Goal: Feedback & Contribution: Leave review/rating

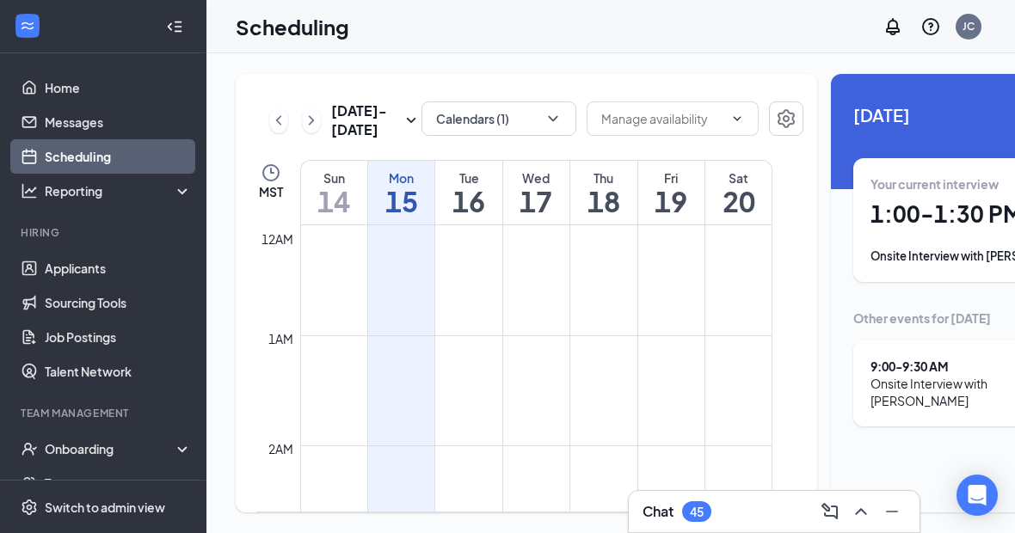
scroll to position [845, 0]
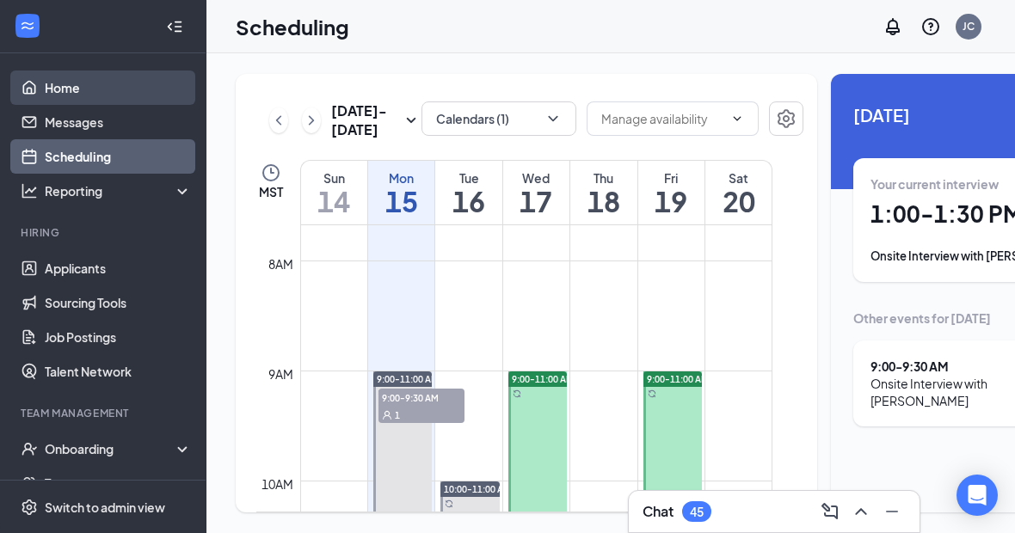
click at [68, 89] on link "Home" at bounding box center [118, 88] width 147 height 34
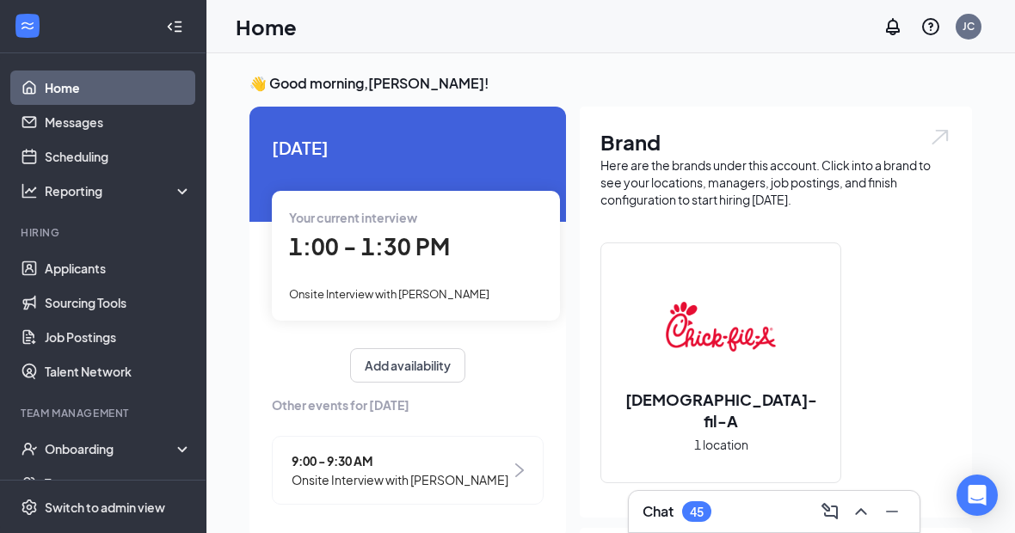
click at [431, 246] on span "1:00 - 1:30 PM" at bounding box center [369, 246] width 161 height 28
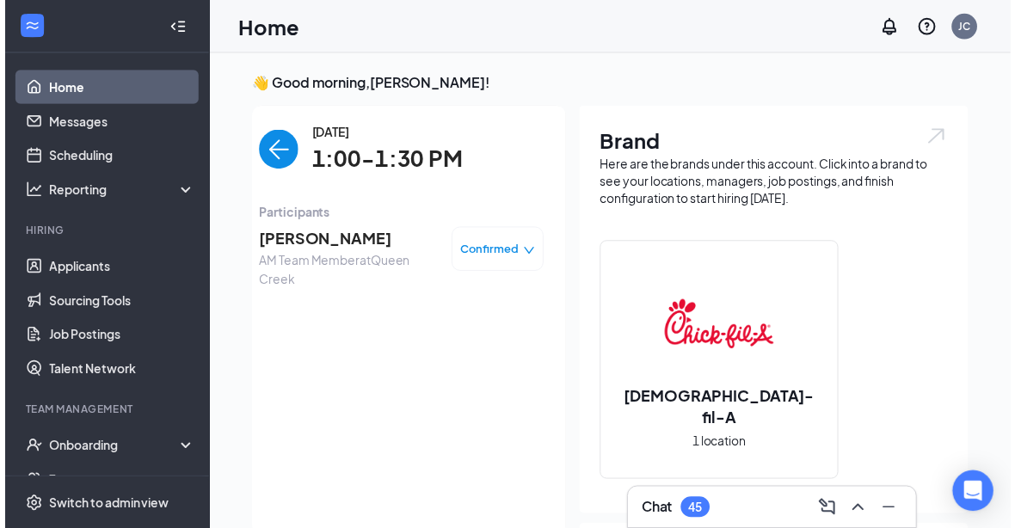
scroll to position [29, 0]
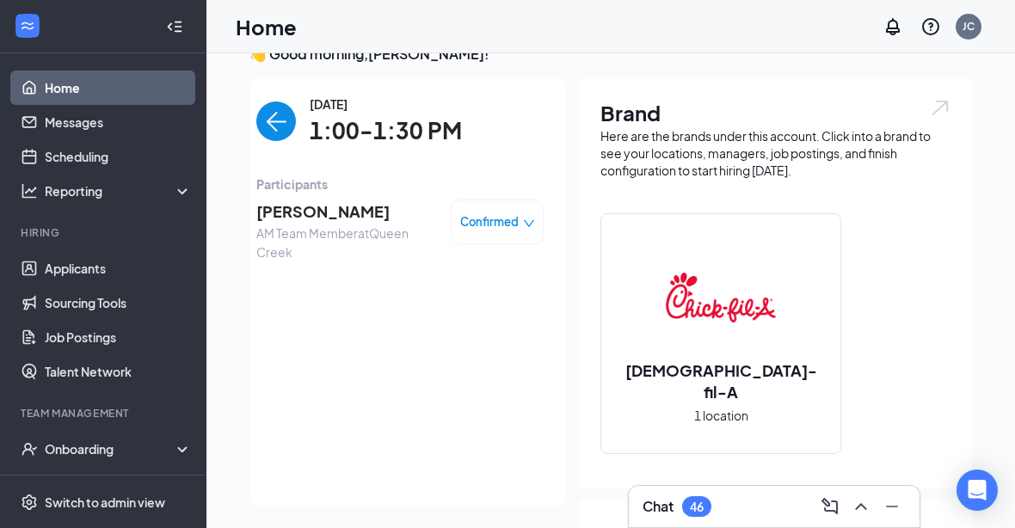
click at [389, 218] on span "[PERSON_NAME]" at bounding box center [346, 211] width 181 height 24
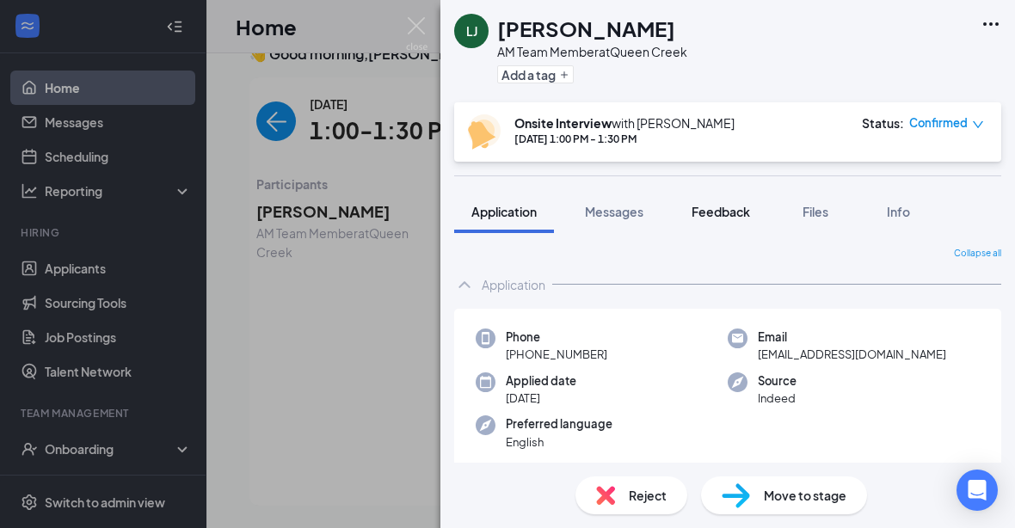
click at [731, 216] on span "Feedback" at bounding box center [720, 211] width 58 height 15
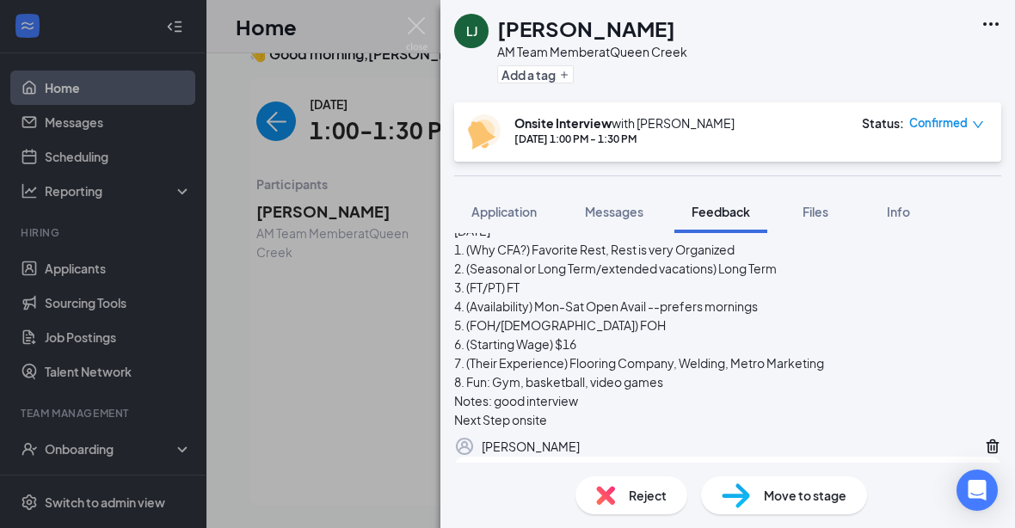
scroll to position [138, 0]
click at [661, 503] on div at bounding box center [690, 494] width 405 height 18
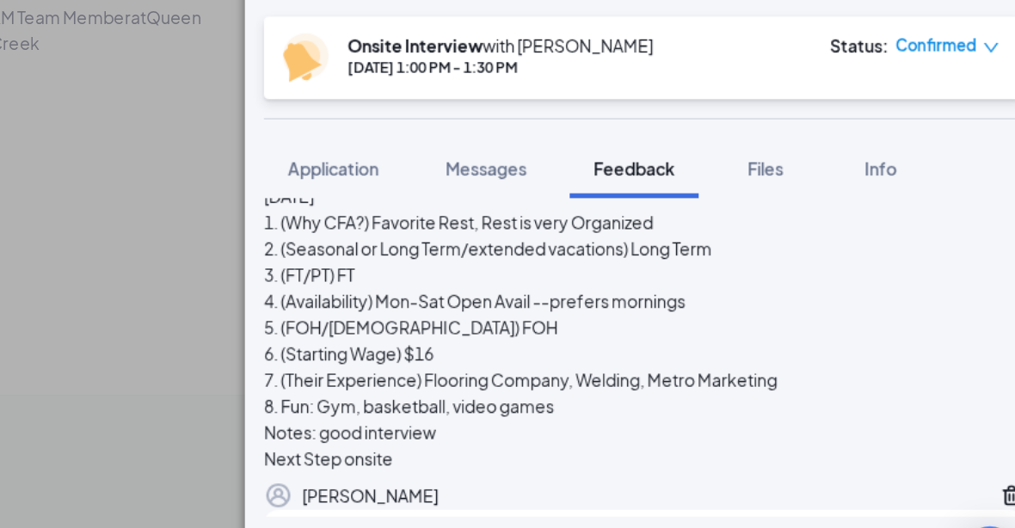
scroll to position [161, 0]
click at [487, 484] on div at bounding box center [494, 493] width 14 height 18
click at [902, 480] on button "Add note" at bounding box center [938, 494] width 73 height 28
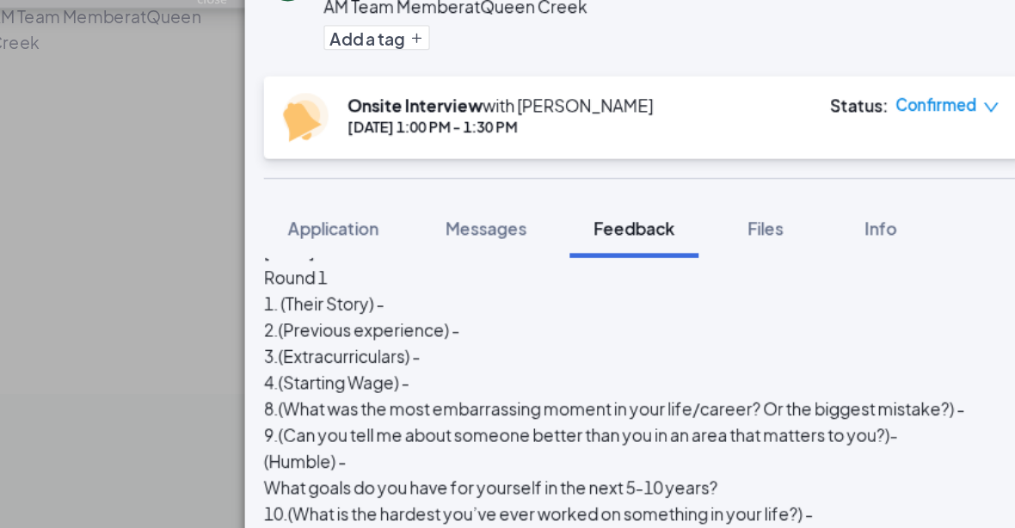
scroll to position [144, 0]
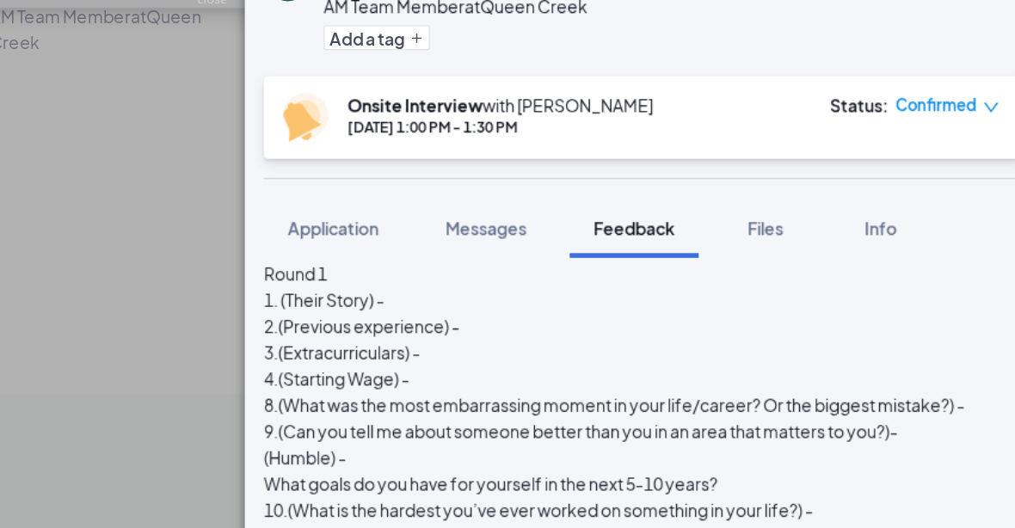
click at [454, 235] on div "Round 1 1. (Their Story) - 2.(Previous experience) - 3.(Extracurriculars) - 4.(…" at bounding box center [727, 396] width 547 height 322
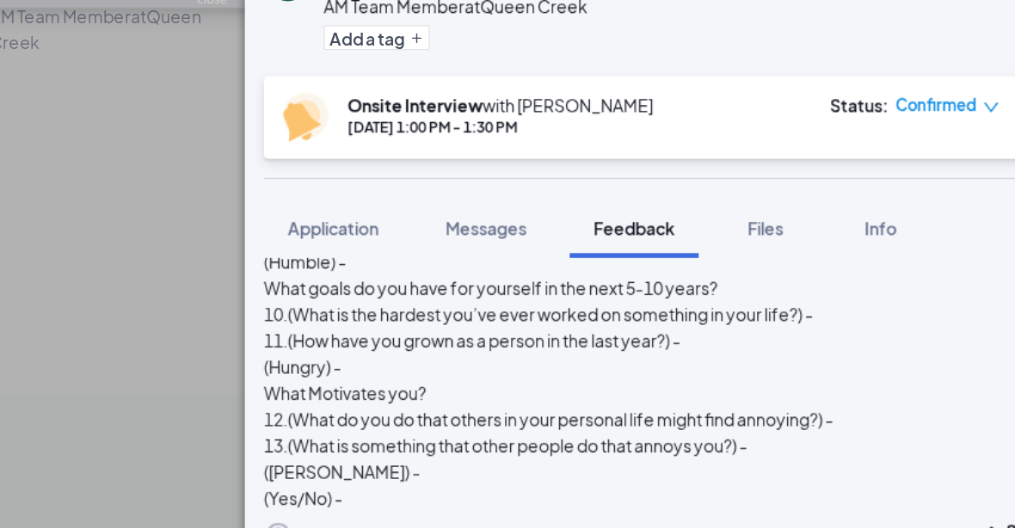
scroll to position [288, 0]
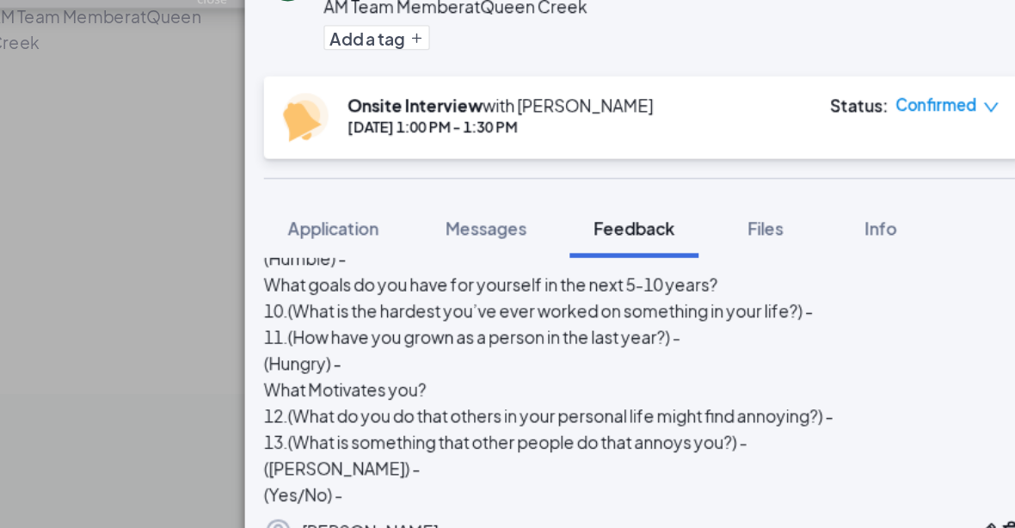
click at [966, 421] on icon "Pen" at bounding box center [974, 429] width 17 height 17
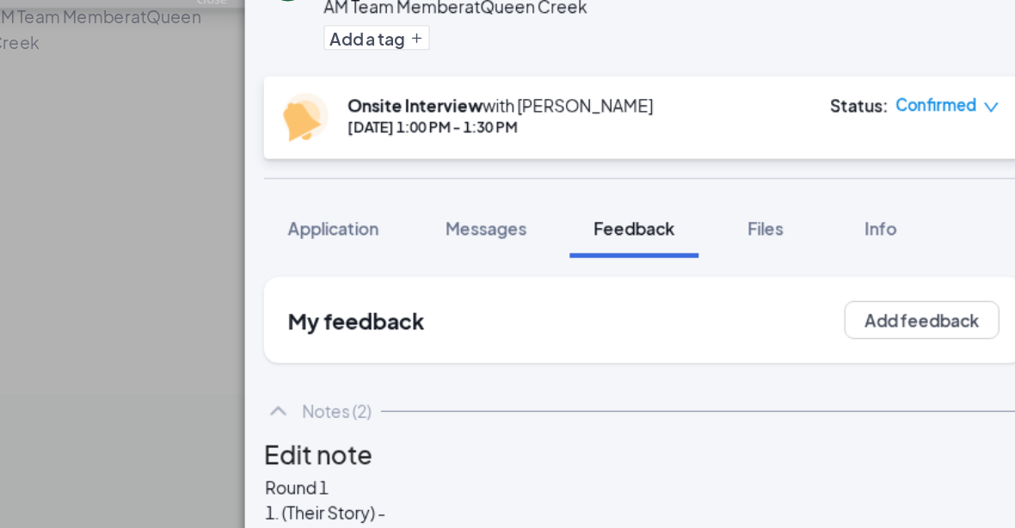
scroll to position [-9, 0]
click at [578, 408] on div "1. (Their Story) -" at bounding box center [707, 417] width 505 height 18
click at [455, 498] on div "9.(Can you tell me about someone better than you in an area that matters to you…" at bounding box center [707, 507] width 505 height 18
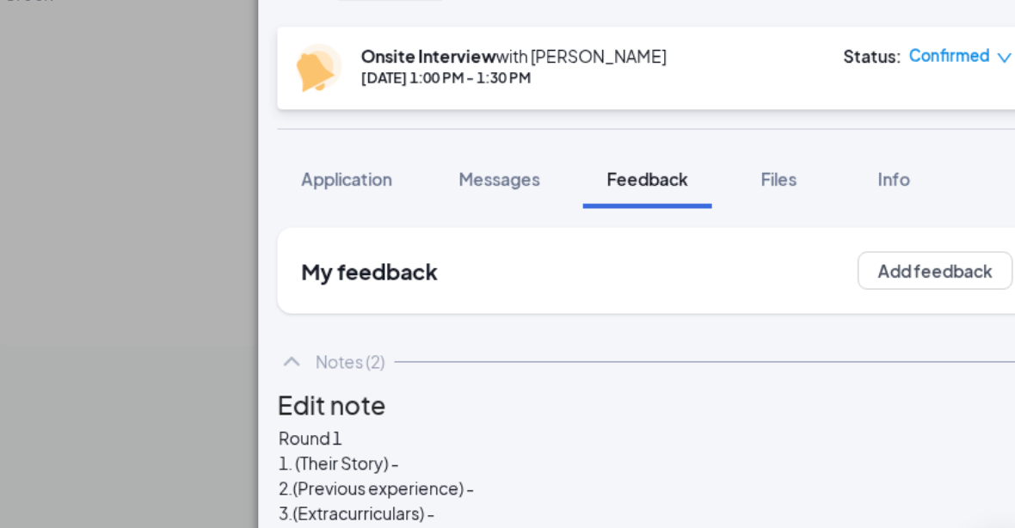
scroll to position [96, 0]
click at [696, 517] on span "9.(Can you tell me about someone better than you in an area that matters to you…" at bounding box center [683, 524] width 457 height 15
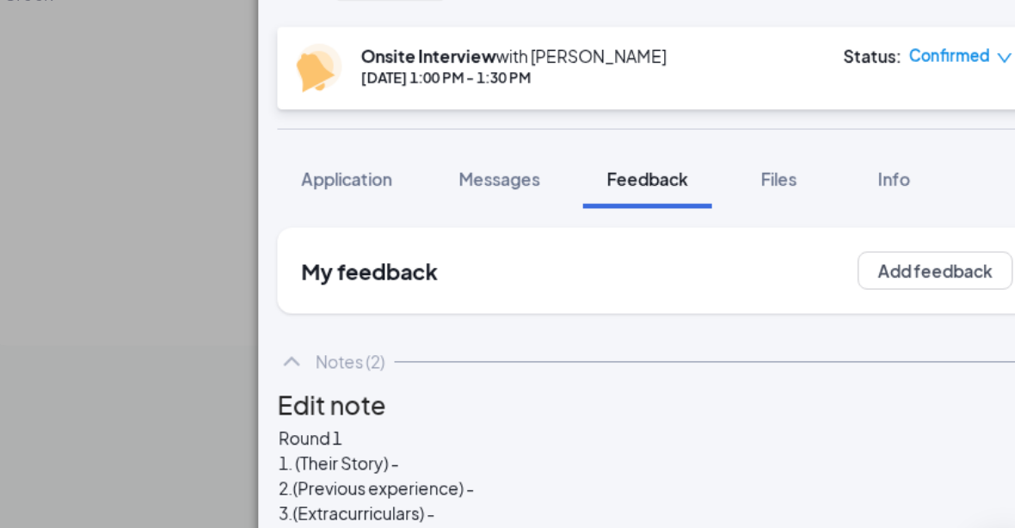
scroll to position [330, 0]
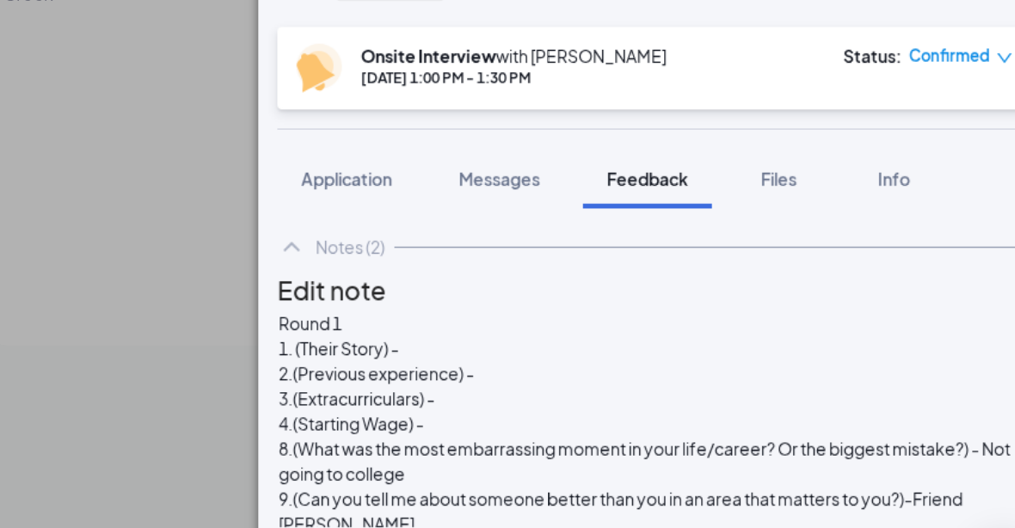
scroll to position [83, 0]
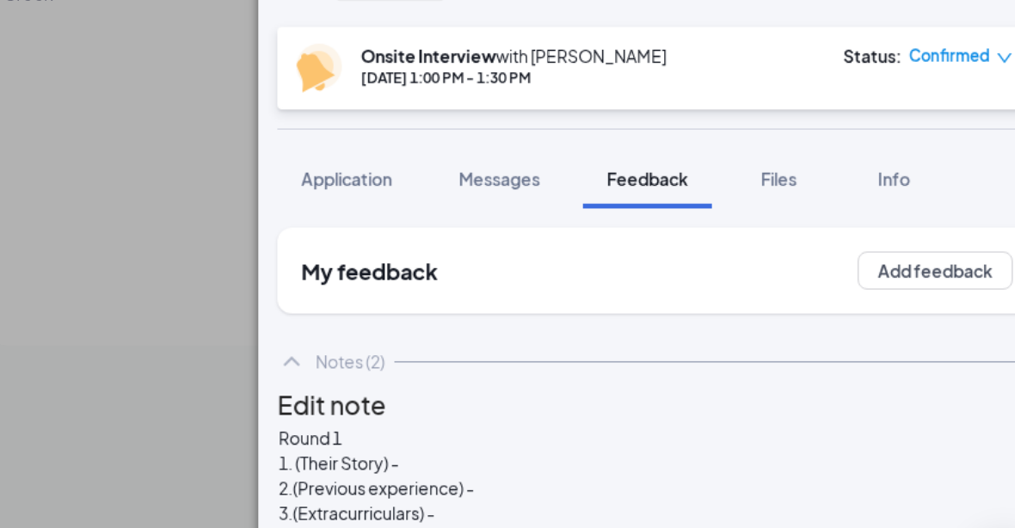
scroll to position [68, 0]
click at [458, 480] on div "8.(What was the most embarrassing moment in your life/career? Or the biggest mi…" at bounding box center [727, 498] width 545 height 36
click at [511, 516] on div "9.(Can you tell me about someone better than you in an area that matters to you…" at bounding box center [727, 534] width 545 height 36
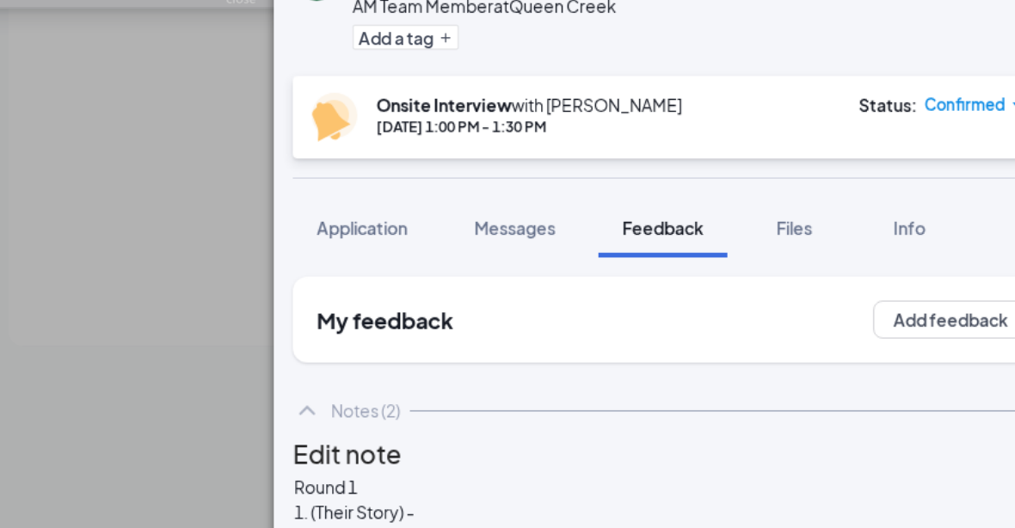
scroll to position [256, 0]
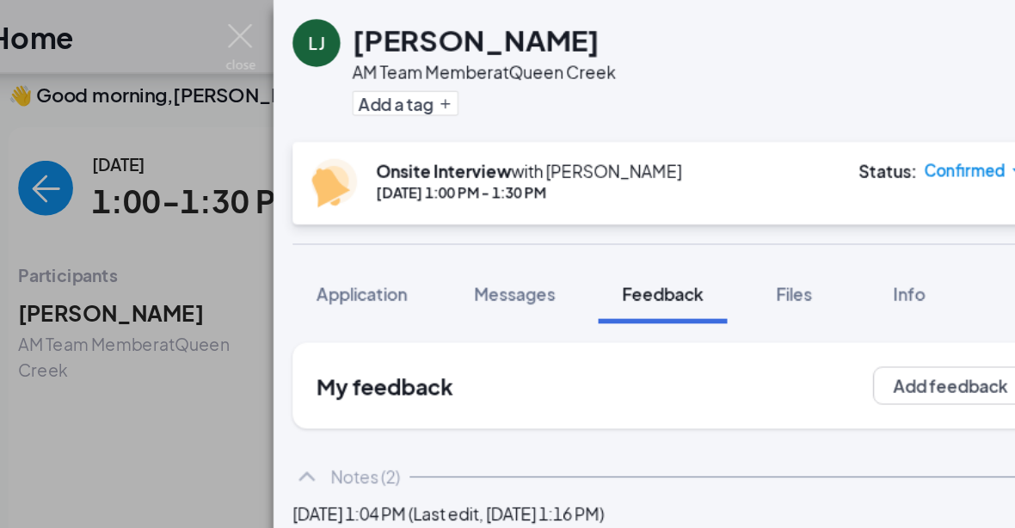
scroll to position [0, 0]
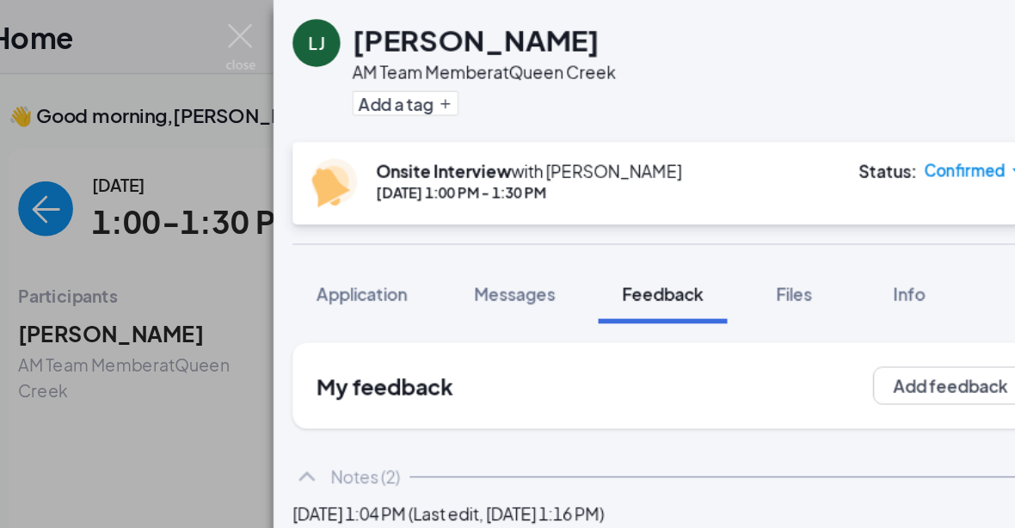
click at [406, 34] on img at bounding box center [416, 34] width 21 height 34
